Goal: Transaction & Acquisition: Purchase product/service

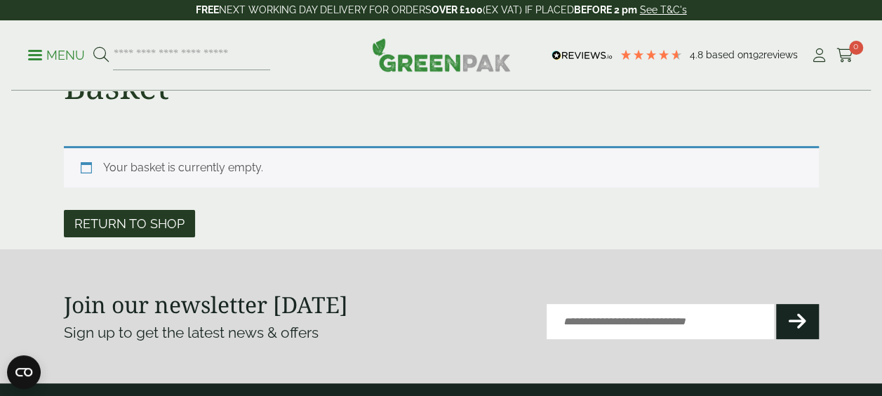
click at [141, 220] on link "Return to shop" at bounding box center [129, 223] width 131 height 27
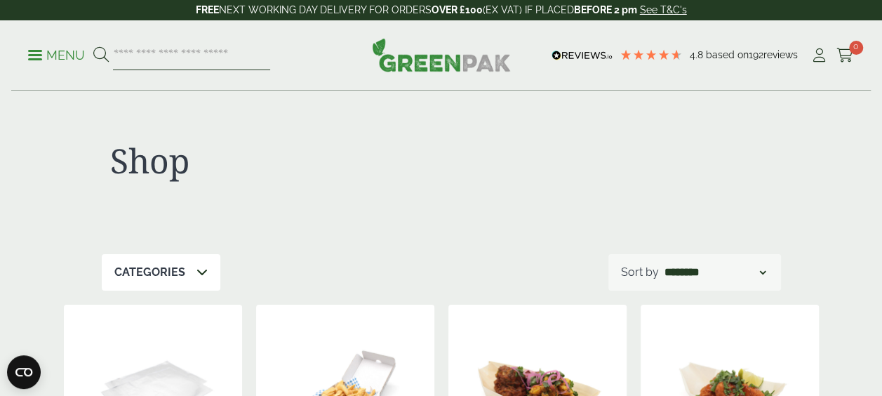
click at [161, 57] on input "search" at bounding box center [191, 55] width 157 height 29
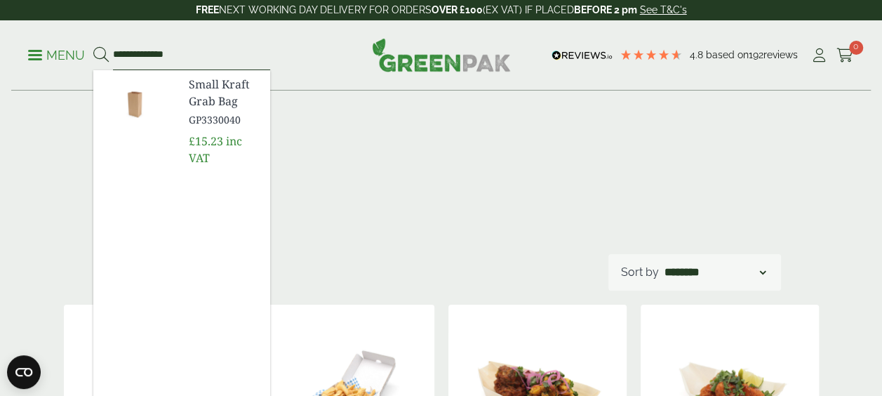
type input "**********"
click at [93, 46] on button at bounding box center [100, 55] width 15 height 18
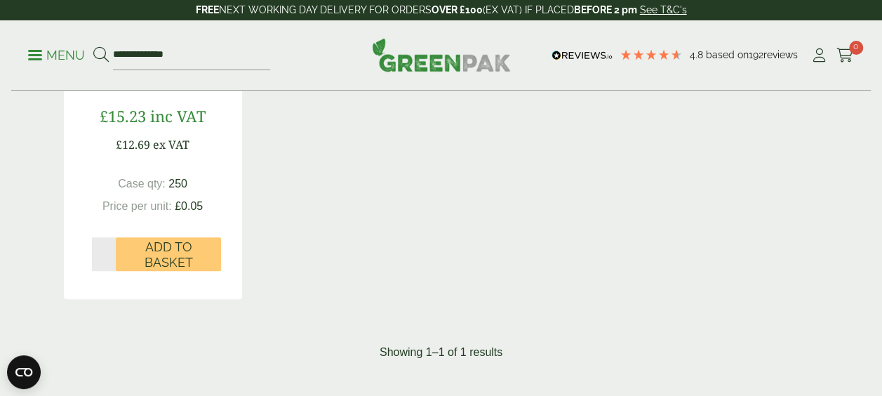
scroll to position [281, 0]
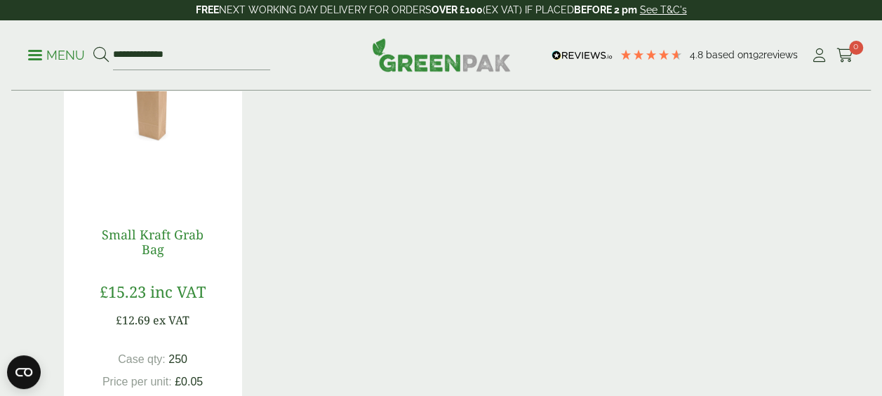
click at [164, 239] on link "Small Kraft Grab Bag" at bounding box center [153, 242] width 102 height 32
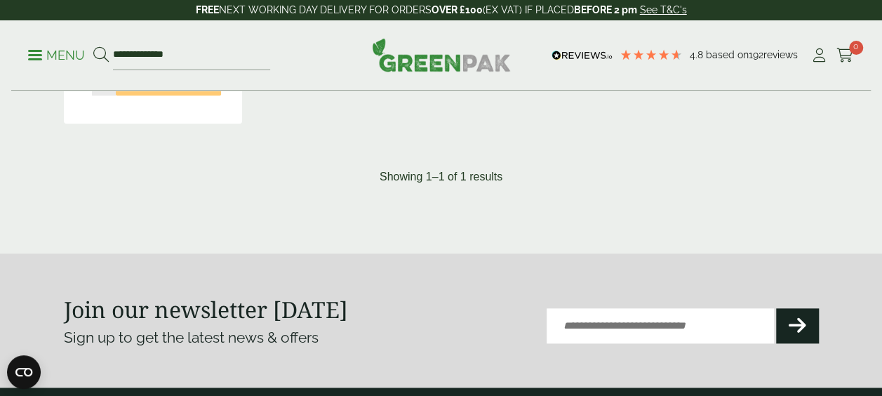
scroll to position [491, 0]
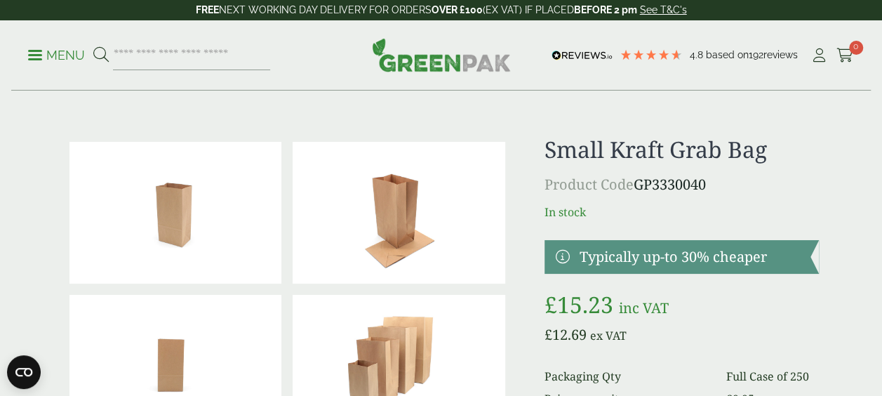
click at [788, 191] on p "Product Code GP3330040" at bounding box center [681, 184] width 274 height 21
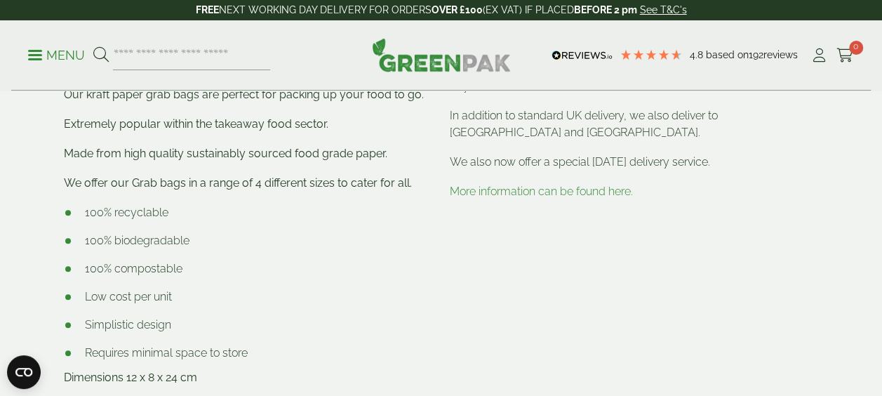
scroll to position [702, 0]
